Goal: Task Accomplishment & Management: Use online tool/utility

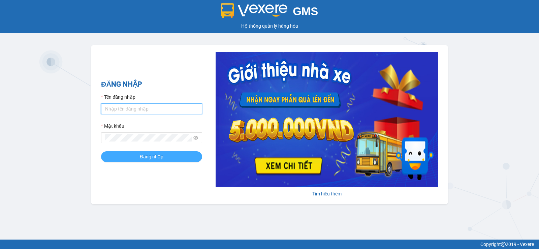
type input "vinh.nhuquynh"
click at [152, 157] on span "Đăng nhập" at bounding box center [152, 156] width 24 height 7
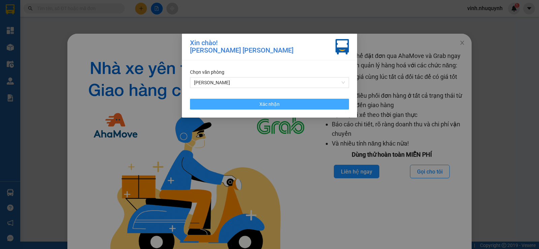
click at [241, 104] on button "Xác nhận" at bounding box center [269, 104] width 159 height 11
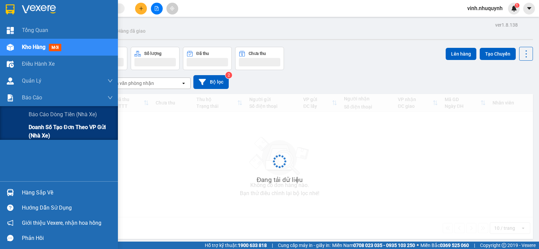
click at [48, 126] on span "Doanh số tạo đơn theo VP gửi (nhà xe)" at bounding box center [71, 131] width 84 height 17
